Goal: Check status

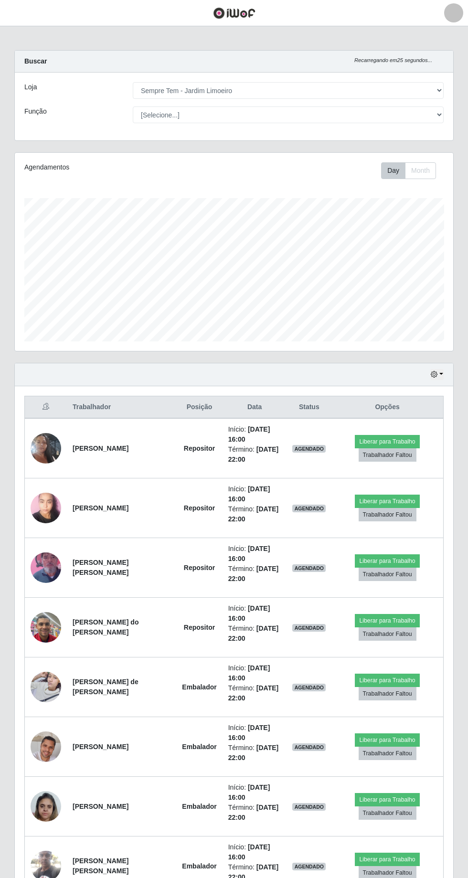
select select "508"
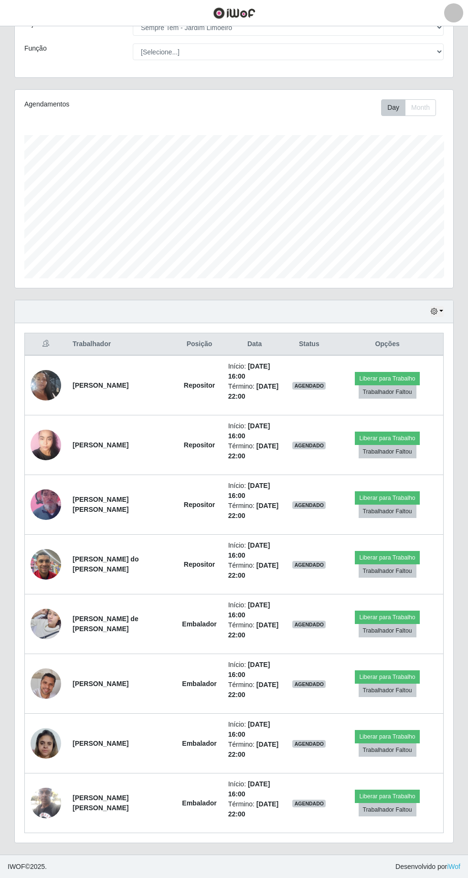
scroll to position [198, 438]
click at [51, 379] on img at bounding box center [46, 385] width 31 height 54
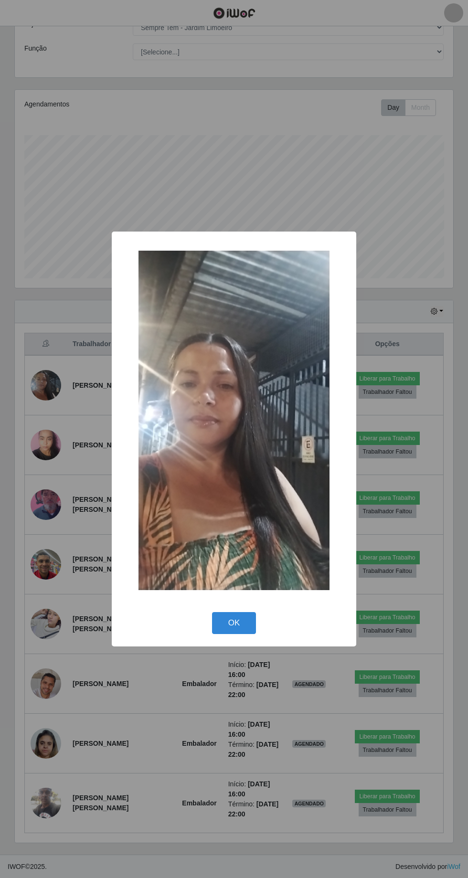
click at [248, 621] on button "OK" at bounding box center [234, 623] width 44 height 22
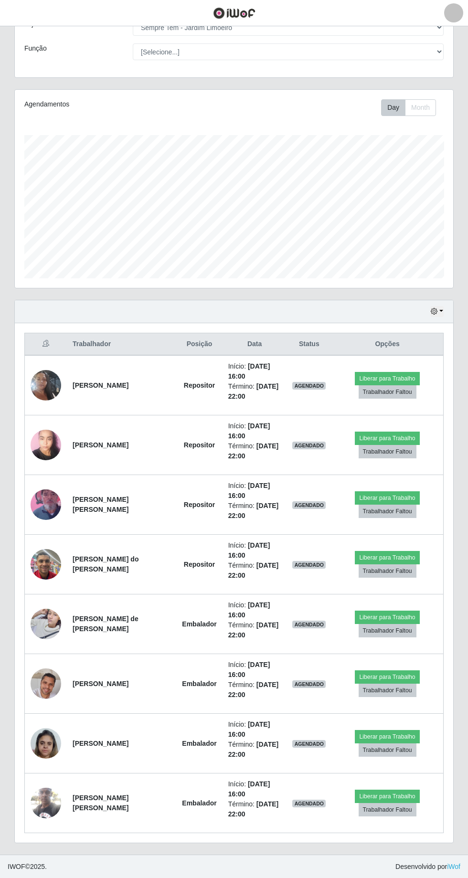
click at [44, 725] on img at bounding box center [46, 743] width 31 height 41
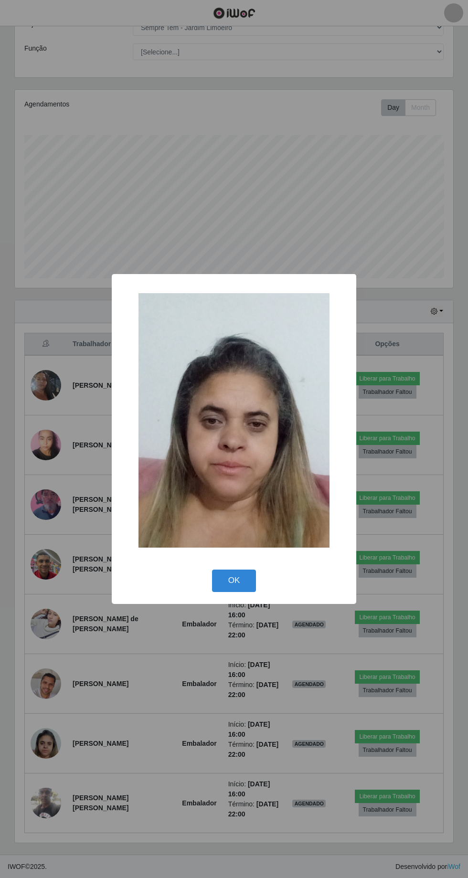
click at [251, 579] on button "OK" at bounding box center [234, 581] width 44 height 22
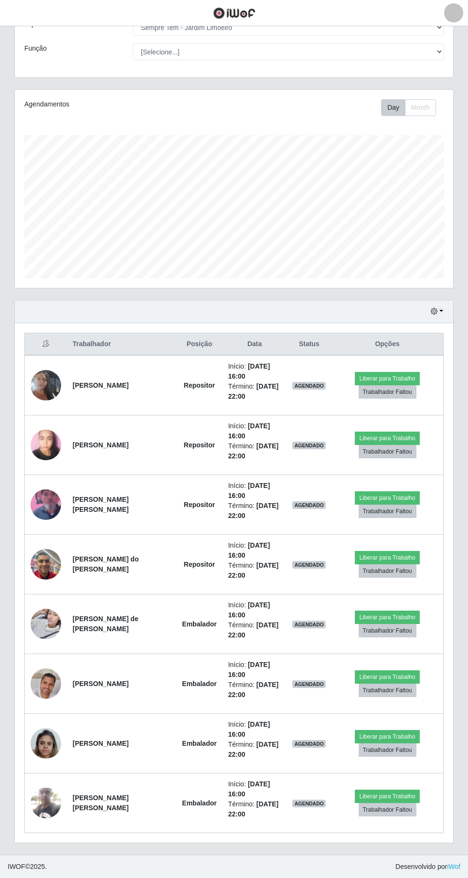
click at [37, 800] on img at bounding box center [46, 802] width 31 height 41
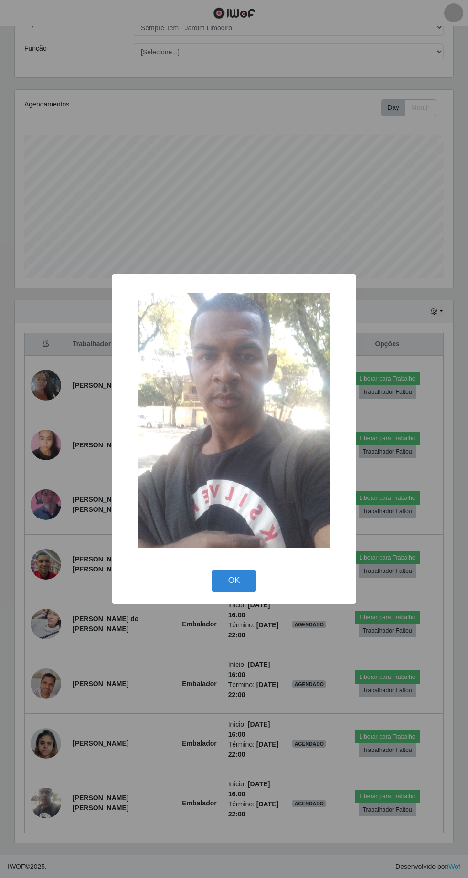
click at [249, 571] on button "OK" at bounding box center [234, 581] width 44 height 22
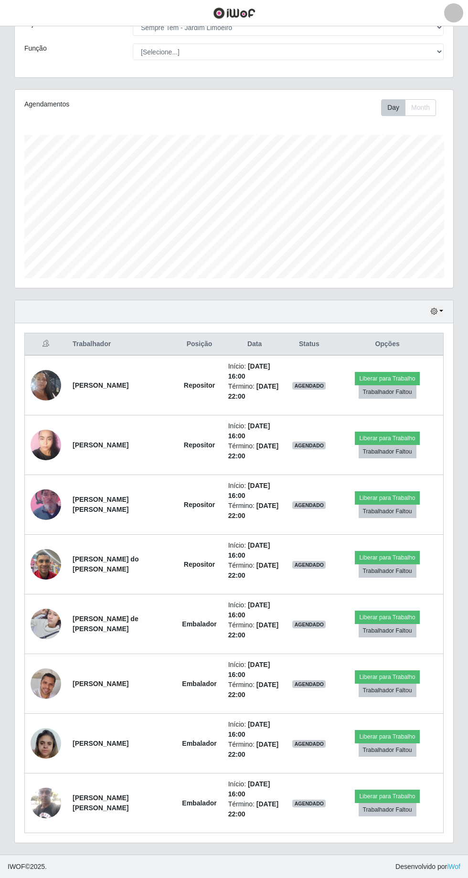
click at [43, 617] on img at bounding box center [46, 623] width 31 height 41
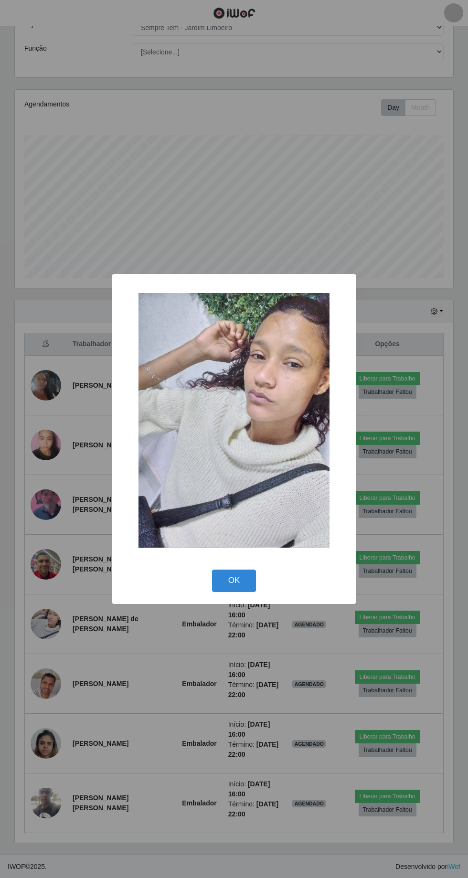
click at [251, 583] on button "OK" at bounding box center [234, 581] width 44 height 22
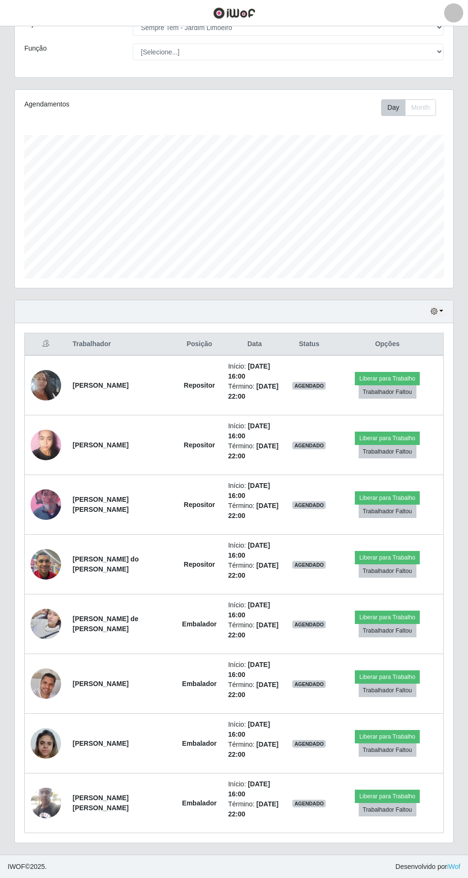
click at [51, 501] on img at bounding box center [46, 504] width 31 height 54
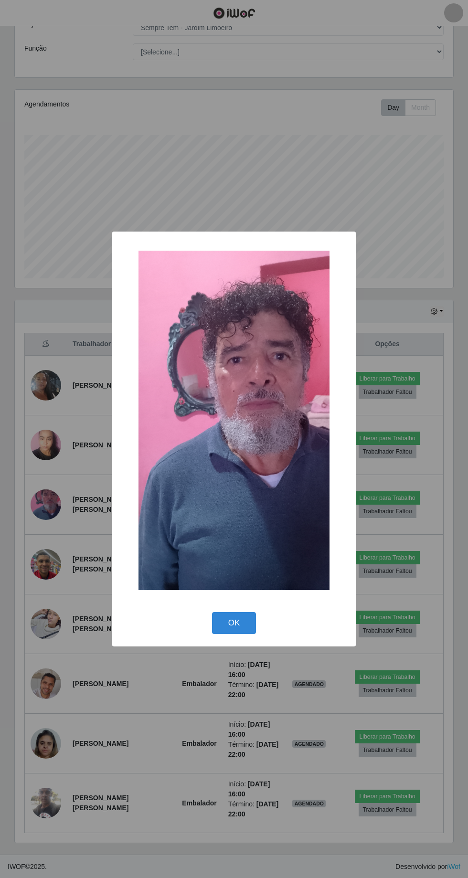
click at [251, 622] on button "OK" at bounding box center [234, 623] width 44 height 22
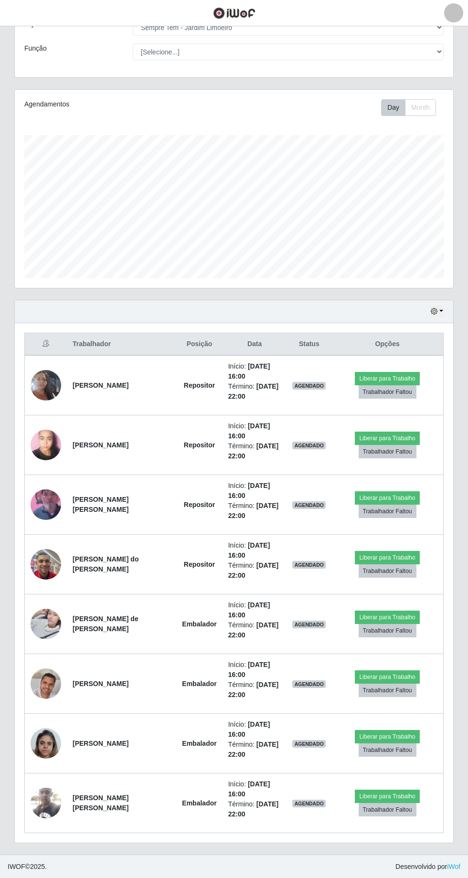
click at [56, 435] on img at bounding box center [46, 444] width 31 height 41
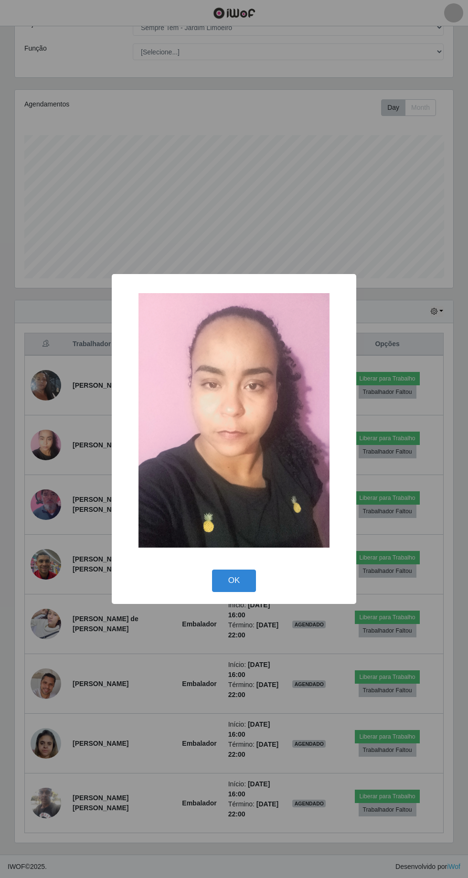
click at [254, 573] on button "OK" at bounding box center [234, 581] width 44 height 22
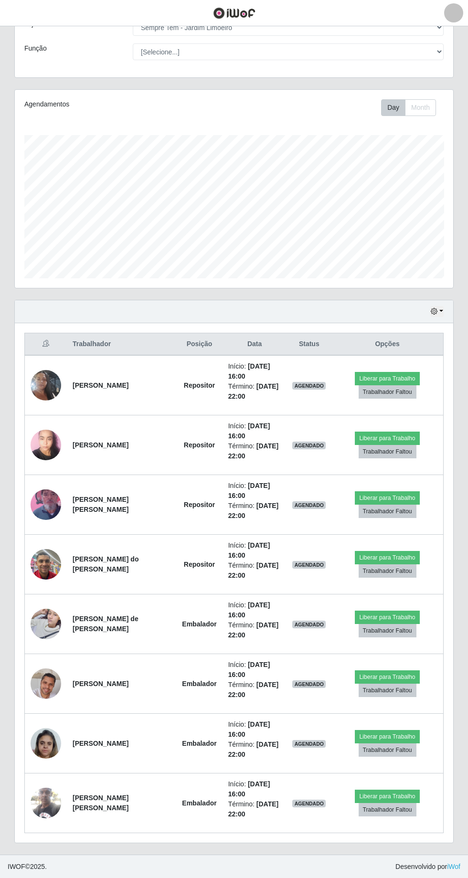
click at [43, 616] on img at bounding box center [46, 623] width 31 height 41
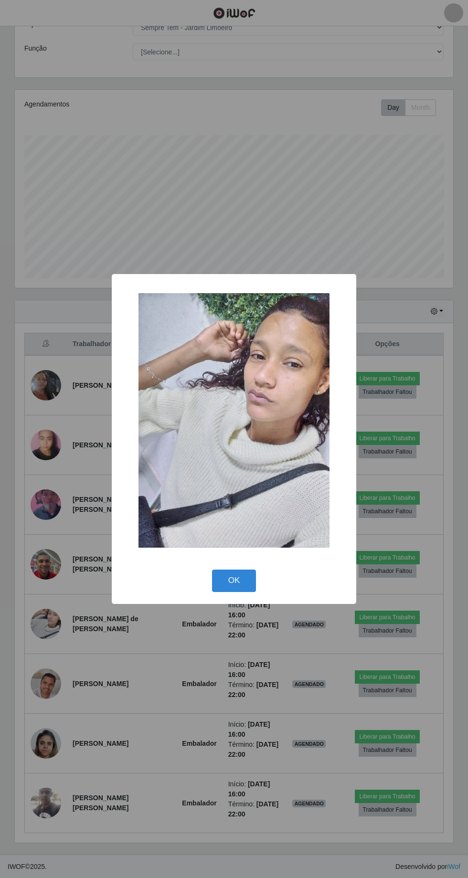
click at [254, 582] on button "OK" at bounding box center [234, 581] width 44 height 22
